Goal: Transaction & Acquisition: Obtain resource

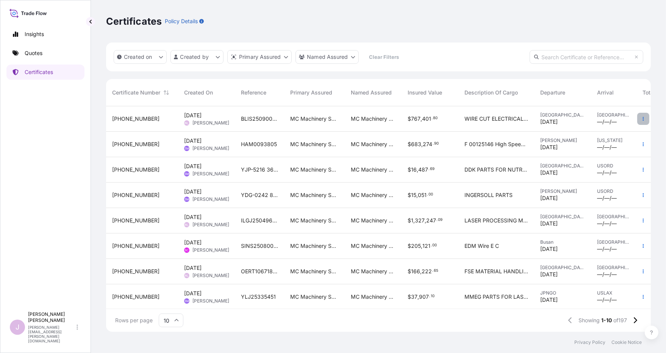
click at [641, 118] on icon "button" at bounding box center [643, 118] width 5 height 5
click at [581, 120] on p "Duplicate quote" at bounding box center [595, 120] width 39 height 8
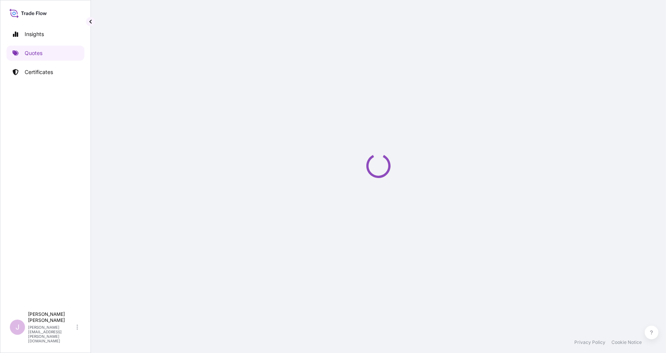
select select "Ocean Vessel"
select select "Road / [GEOGRAPHIC_DATA]"
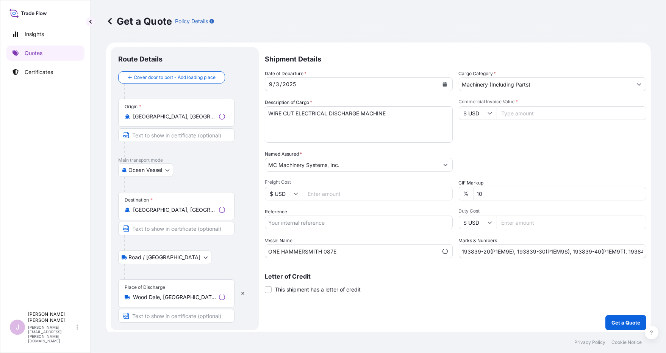
scroll to position [3, 0]
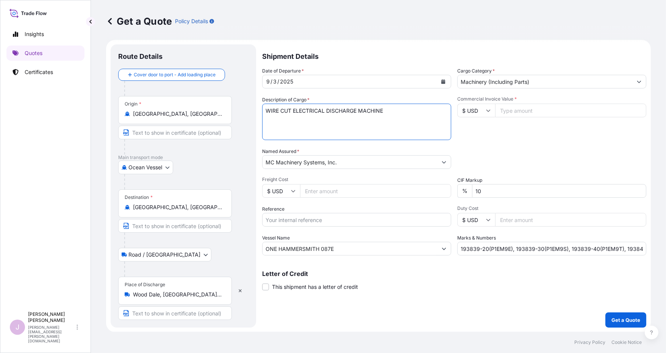
drag, startPoint x: 291, startPoint y: 110, endPoint x: 225, endPoint y: 107, distance: 65.7
click at [227, 107] on form "Route Details Cover door to port - Add loading place Place of loading Road / [G…" at bounding box center [378, 186] width 545 height 292
type textarea "SINKER ELECTRICAL DISCHARGE MACHINE"
click at [312, 190] on input "Freight Cost" at bounding box center [375, 191] width 151 height 14
paste input "16674.00"
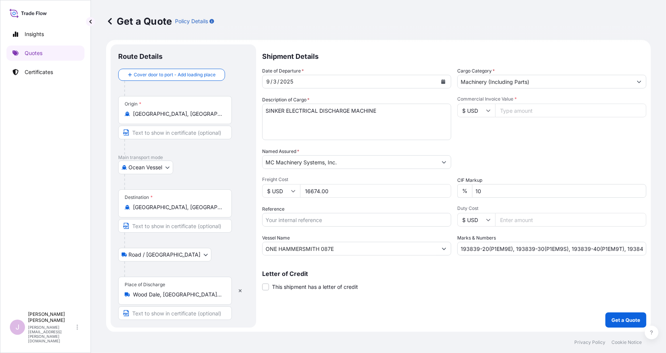
type input "16674.00"
drag, startPoint x: 306, startPoint y: 215, endPoint x: 317, endPoint y: 216, distance: 11.5
click at [306, 215] on input "Reference" at bounding box center [356, 220] width 189 height 14
type input "BLIS25090010"
click at [501, 112] on input "Commercial Invoice Value *" at bounding box center [570, 110] width 151 height 14
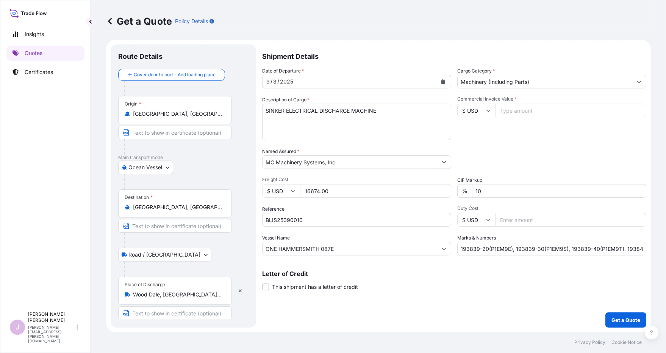
paste input "567681.53"
type input "567681.53"
drag, startPoint x: 461, startPoint y: 248, endPoint x: 699, endPoint y: 245, distance: 238.5
click at [666, 245] on html "Insights Quotes Certificates J [PERSON_NAME] [PERSON_NAME][EMAIL_ADDRESS][PERSO…" at bounding box center [333, 176] width 666 height 353
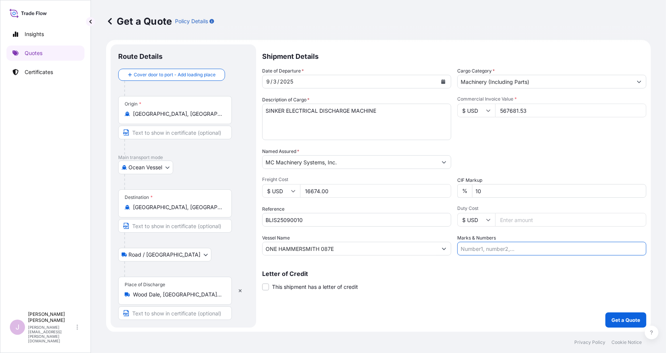
scroll to position [0, 0]
drag, startPoint x: 462, startPoint y: 250, endPoint x: 533, endPoint y: 190, distance: 92.8
click at [462, 250] on input "Marks & Numbers" at bounding box center [552, 248] width 189 height 14
click at [478, 249] on input "Marks & Numbers" at bounding box center [552, 248] width 189 height 14
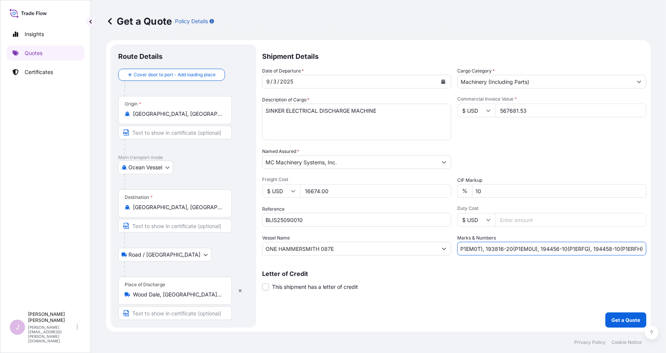
type input "193215-30(P1EJES), 193215-40(P1EJET), 193815-10(P1EM0R), 193816-10(P1EM0T), 193…"
click at [606, 312] on button "Get a Quote" at bounding box center [626, 319] width 41 height 15
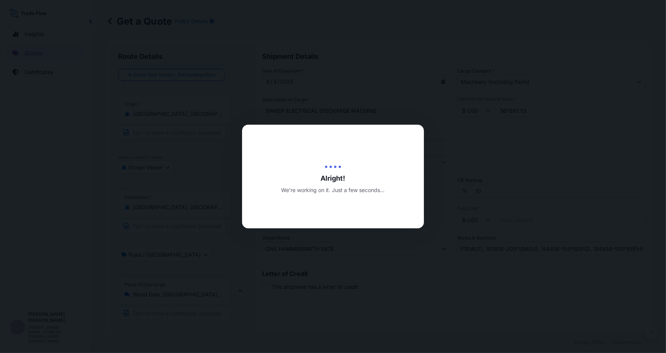
type input "[DATE]"
select select "Ocean Vessel"
select select "Road / [GEOGRAPHIC_DATA]"
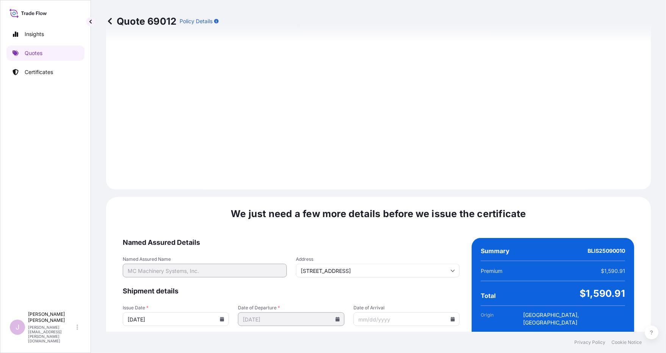
scroll to position [891, 0]
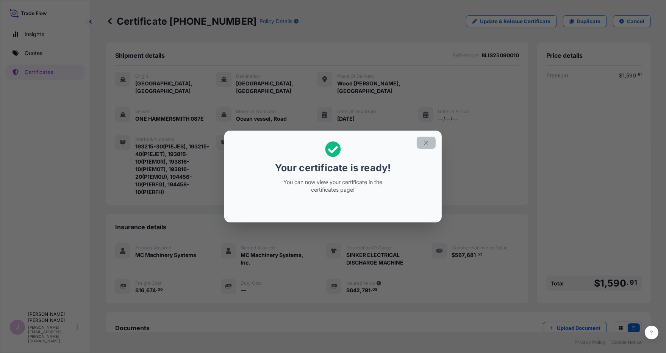
click at [426, 141] on icon "button" at bounding box center [426, 142] width 7 height 7
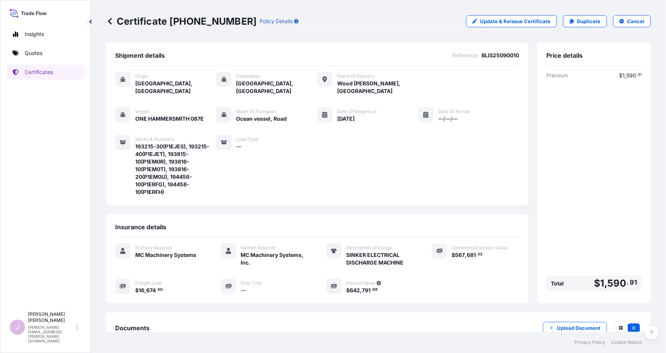
drag, startPoint x: 130, startPoint y: 321, endPoint x: 174, endPoint y: 313, distance: 44.3
click at [130, 324] on span "Documents" at bounding box center [132, 328] width 34 height 8
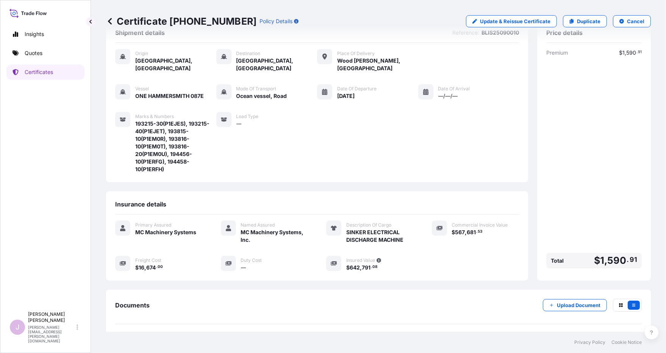
scroll to position [44, 0]
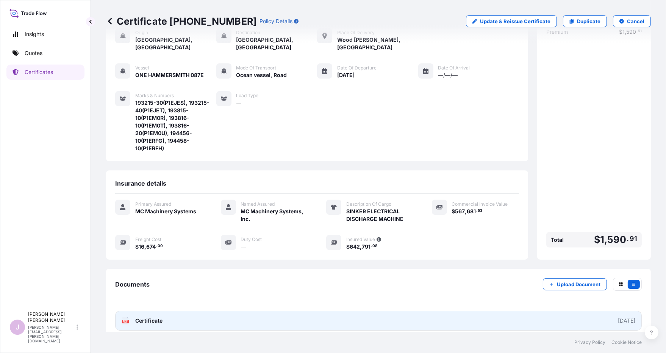
click at [149, 317] on span "Certificate" at bounding box center [148, 321] width 27 height 8
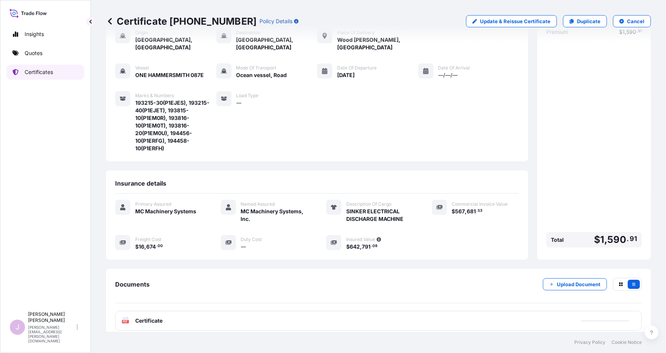
click at [39, 72] on p "Certificates" at bounding box center [39, 72] width 28 height 8
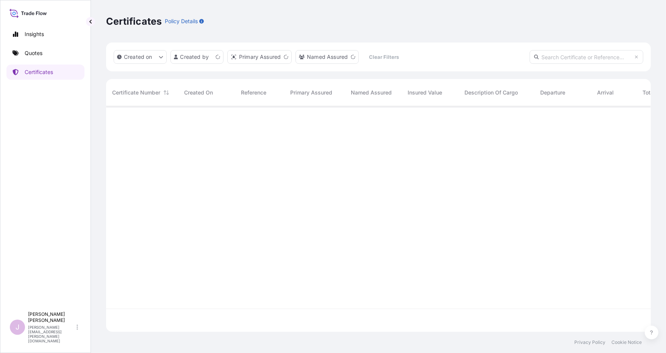
scroll to position [223, 539]
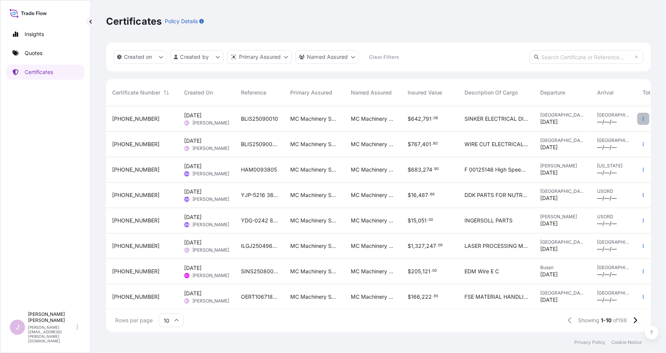
click at [641, 116] on icon "button" at bounding box center [643, 118] width 5 height 5
click at [585, 119] on p "Duplicate quote" at bounding box center [595, 120] width 39 height 8
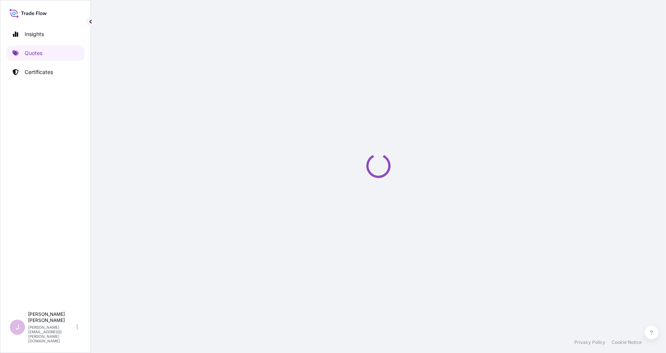
scroll to position [3, 0]
select select "Ocean Vessel"
select select "Road / [GEOGRAPHIC_DATA]"
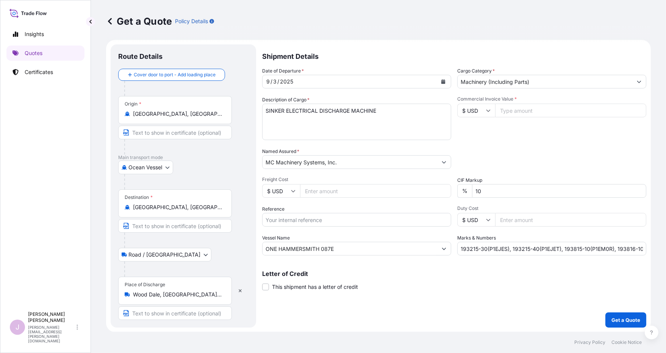
click at [282, 218] on input "Reference" at bounding box center [356, 220] width 189 height 14
type input "BLIS25090011"
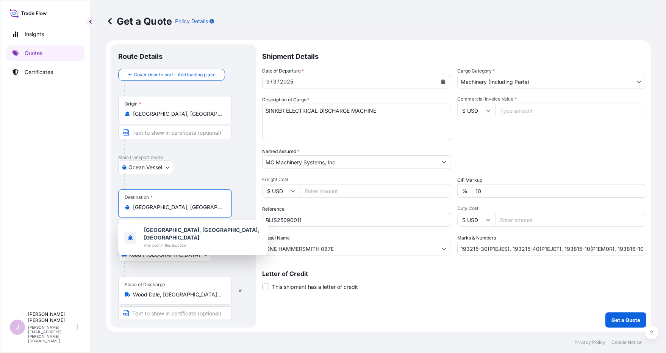
drag, startPoint x: 194, startPoint y: 204, endPoint x: 60, endPoint y: 211, distance: 135.1
click at [61, 212] on div "Insights Quotes Certificates J [PERSON_NAME] [PERSON_NAME][EMAIL_ADDRESS][PERSO…" at bounding box center [333, 176] width 666 height 353
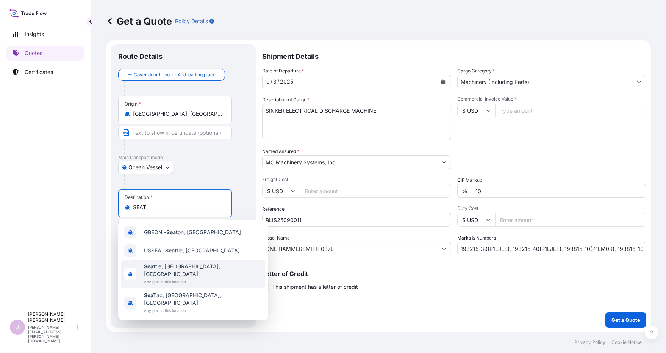
click at [171, 277] on span "Any port in this location" at bounding box center [203, 281] width 118 height 8
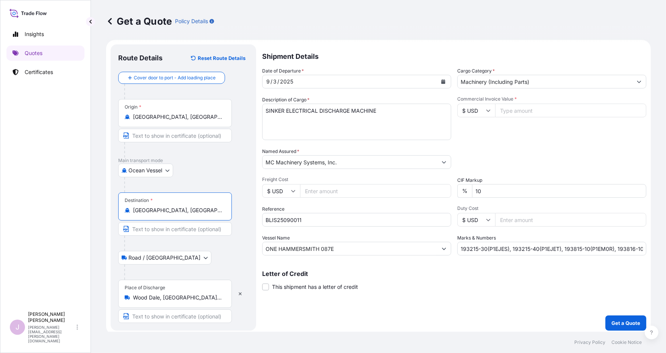
type input "[GEOGRAPHIC_DATA], [GEOGRAPHIC_DATA], [GEOGRAPHIC_DATA]"
drag, startPoint x: 283, startPoint y: 108, endPoint x: 204, endPoint y: 105, distance: 78.9
click at [207, 105] on form "Route Details Reset Route Details Cover door to port - Add loading place Place …" at bounding box center [378, 187] width 545 height 295
type textarea "WIRE CUT ELECTRICAL DISCHARGE MACHINE"
click at [310, 191] on input "Freight Cost" at bounding box center [375, 191] width 151 height 14
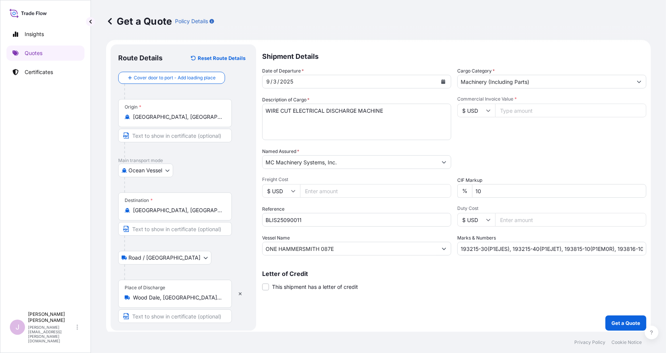
click at [312, 190] on input "Freight Cost" at bounding box center [375, 191] width 151 height 14
paste input "11552.00"
type input "11552.00"
paste input "と´AUTOKA CHIEF"
drag, startPoint x: 344, startPoint y: 248, endPoint x: 215, endPoint y: 246, distance: 129.7
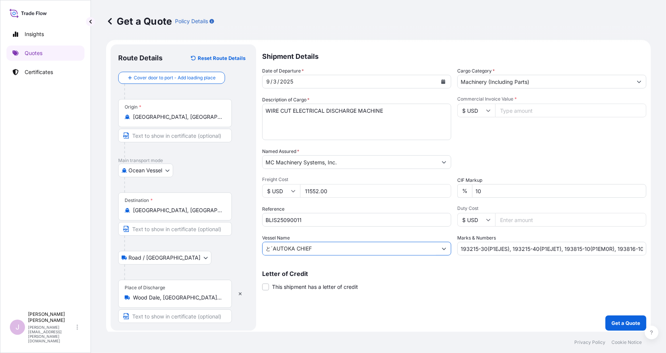
click at [215, 246] on form "Route Details Reset Route Details Cover door to port - Add loading place Place …" at bounding box center [378, 187] width 545 height 295
click at [274, 247] on input "と´AUTOKA CHIEF" at bounding box center [350, 248] width 175 height 14
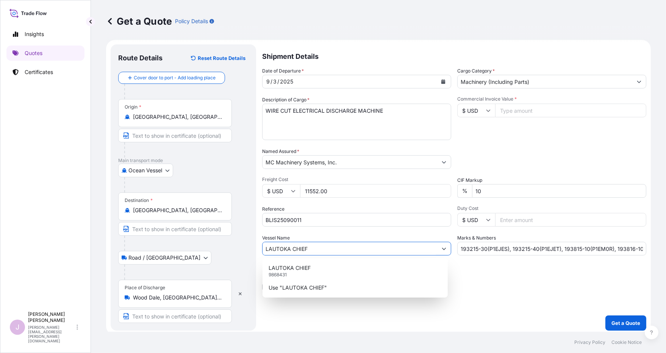
click at [313, 245] on input "LAUTOKA CHIEF" at bounding box center [350, 248] width 175 height 14
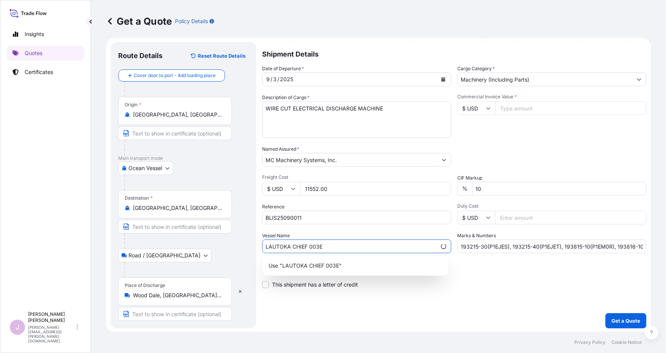
scroll to position [6, 0]
type input "LAUTOKA CHIEF 003E"
click at [425, 282] on div "Letter of Credit This shipment has a letter of credit Letter of credit * Letter…" at bounding box center [454, 277] width 384 height 20
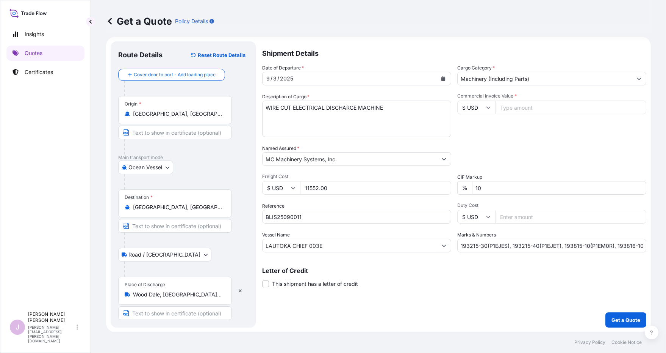
click at [509, 109] on input "Commercial Invoice Value *" at bounding box center [570, 107] width 151 height 14
paste input "407449.00"
type input "407449.00"
drag, startPoint x: 457, startPoint y: 243, endPoint x: 683, endPoint y: 251, distance: 225.7
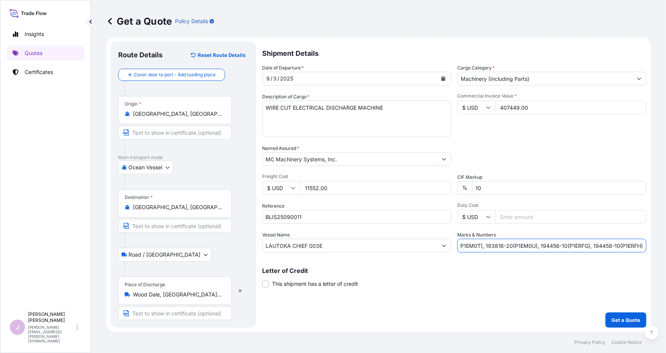
click at [666, 251] on html "Insights Quotes Certificates J [PERSON_NAME] [PERSON_NAME][EMAIL_ADDRESS][PERSO…" at bounding box center [333, 176] width 666 height 353
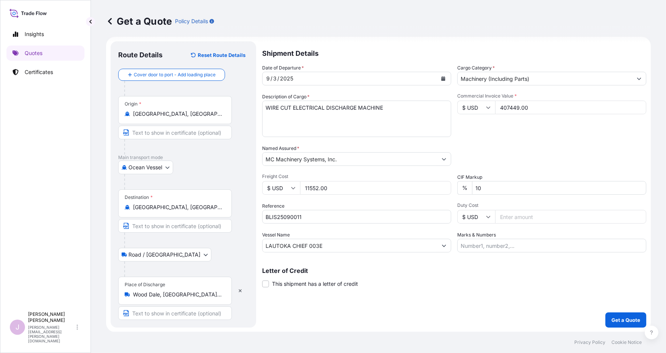
drag, startPoint x: 466, startPoint y: 242, endPoint x: 462, endPoint y: 217, distance: 25.3
click at [464, 238] on div "Marks & Numbers" at bounding box center [552, 241] width 189 height 21
drag, startPoint x: 633, startPoint y: 243, endPoint x: 635, endPoint y: 237, distance: 7.0
click at [633, 242] on input "193841-20(P1EM9V), 194459-10(P1ER1W), 195537-10(P1EY0Z), 195537-20(P1EY1A)," at bounding box center [552, 245] width 189 height 14
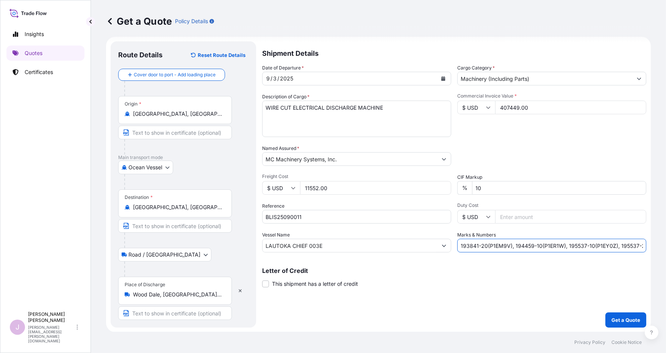
click at [632, 245] on input "193841-20(P1EM9V), 194459-10(P1ER1W), 195537-10(P1EY0Z), 195537-20(P1EY1A)," at bounding box center [552, 245] width 189 height 14
click at [633, 246] on input "193841-20(P1EM9V), 194459-10(P1ER1W), 195537-10(P1EY0Z), 195537-20(P1EY1A)," at bounding box center [552, 245] width 189 height 14
type input "193841-20(P1EM9V), 194459-10(P1ER1W), 195537-10(P1EY0Z), 195537-20(P1EY1A),1955…"
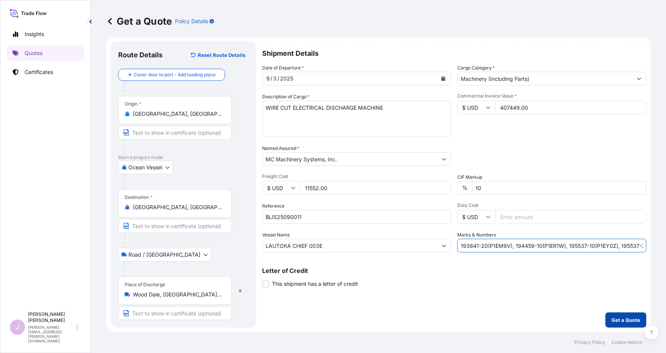
click at [618, 322] on p "Get a Quote" at bounding box center [626, 320] width 29 height 8
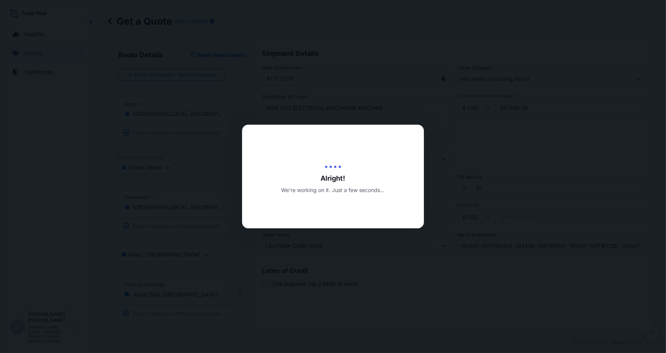
type input "[DATE]"
select select "Ocean Vessel"
select select "Road / [GEOGRAPHIC_DATA]"
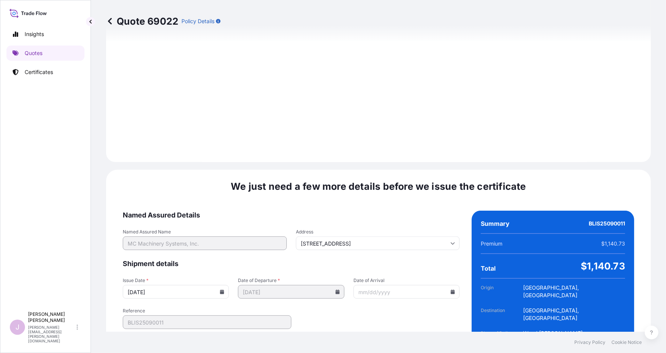
scroll to position [891, 0]
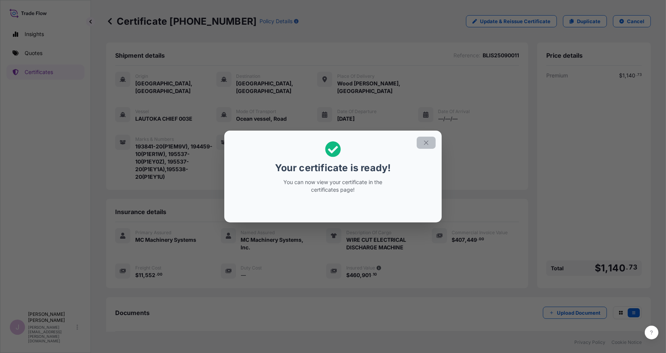
click at [422, 140] on button "button" at bounding box center [426, 142] width 19 height 12
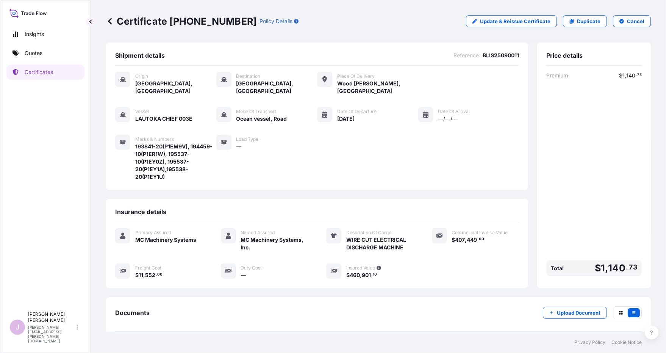
click at [138, 309] on span "Documents" at bounding box center [132, 313] width 34 height 8
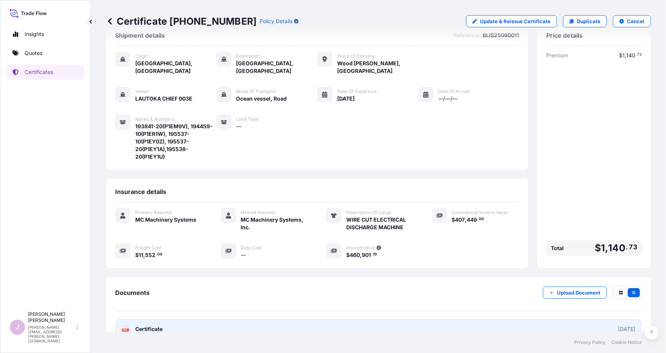
scroll to position [28, 0]
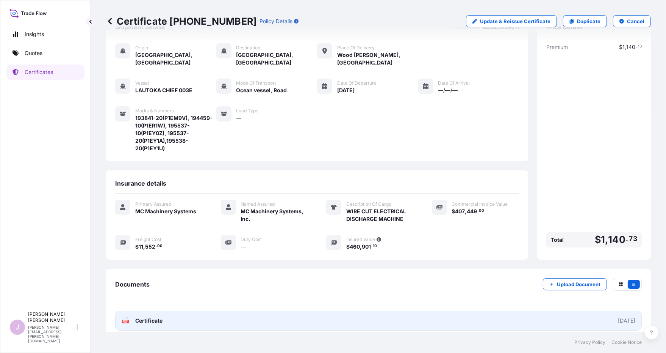
click at [150, 317] on span "Certificate" at bounding box center [148, 321] width 27 height 8
